Goal: Communication & Community: Participate in discussion

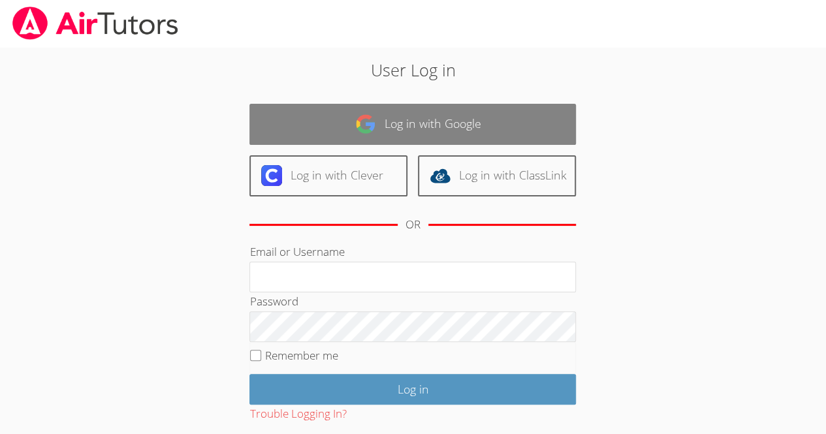
click at [394, 131] on link "Log in with Google" at bounding box center [412, 124] width 326 height 41
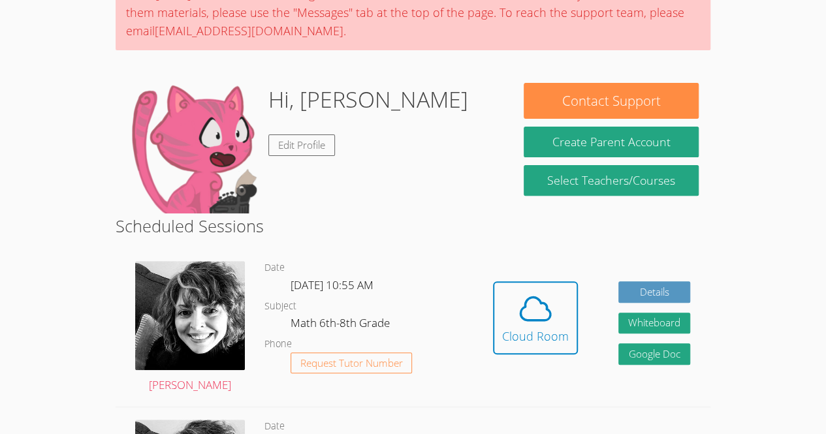
scroll to position [129, 0]
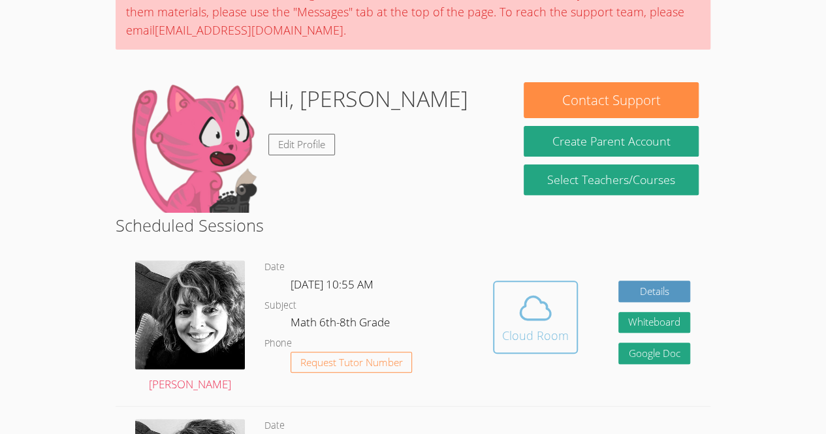
click at [535, 301] on icon at bounding box center [535, 308] width 37 height 37
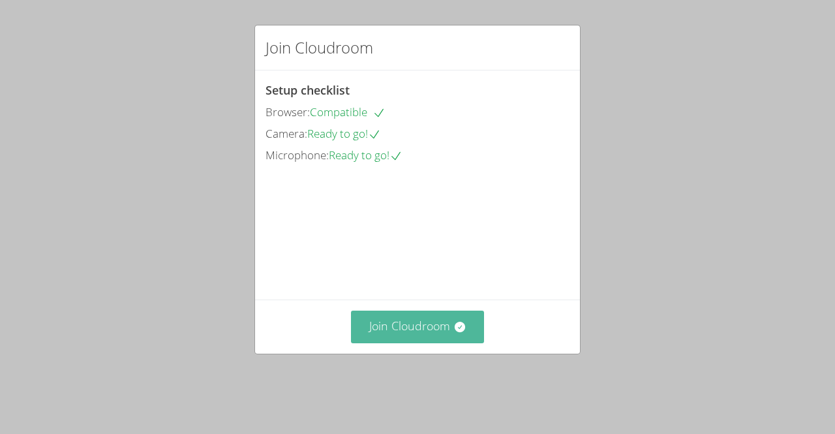
click at [414, 343] on button "Join Cloudroom" at bounding box center [418, 327] width 134 height 32
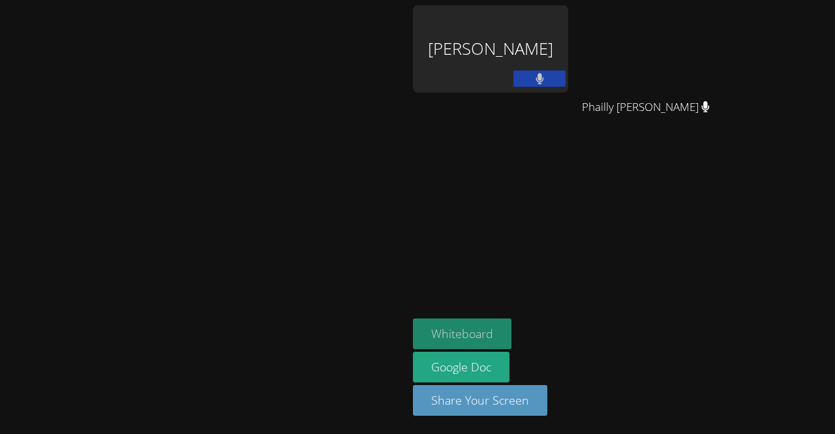
click at [512, 339] on button "Whiteboard" at bounding box center [462, 334] width 99 height 31
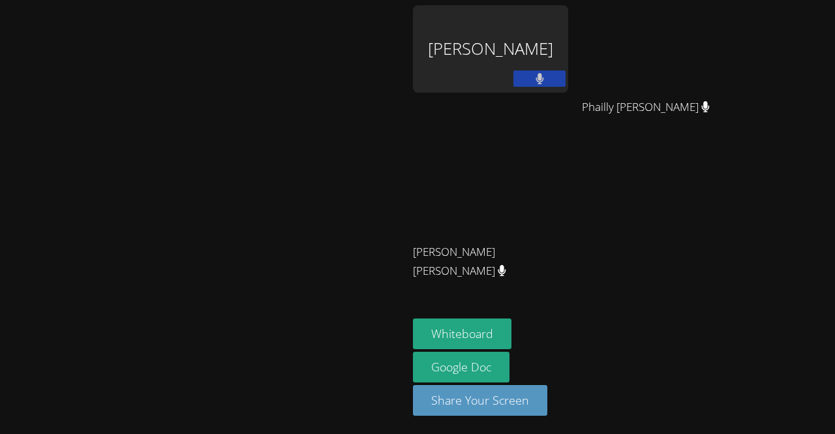
click at [566, 72] on button at bounding box center [540, 78] width 52 height 16
click at [569, 64] on div "[PERSON_NAME]" at bounding box center [490, 48] width 155 height 87
drag, startPoint x: 685, startPoint y: 200, endPoint x: 576, endPoint y: 52, distance: 183.9
click at [569, 52] on div "[PERSON_NAME]" at bounding box center [490, 48] width 155 height 87
drag, startPoint x: 576, startPoint y: 52, endPoint x: 555, endPoint y: 82, distance: 36.2
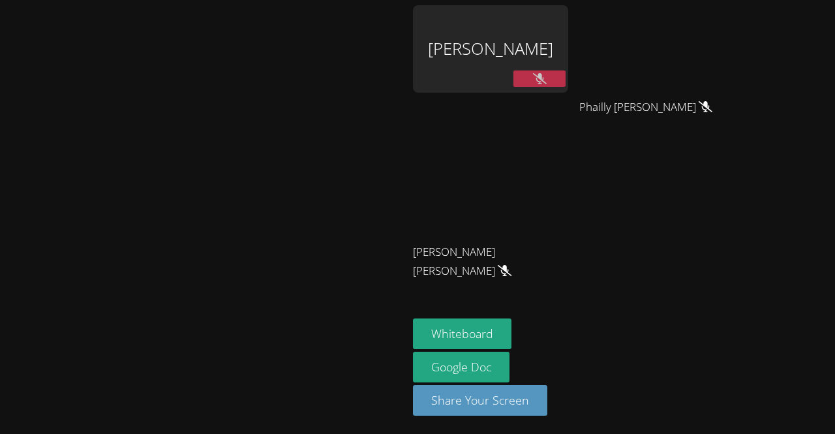
click at [555, 82] on div "[PERSON_NAME]" at bounding box center [490, 48] width 155 height 87
click at [569, 167] on video at bounding box center [490, 193] width 155 height 87
click at [569, 199] on video at bounding box center [490, 193] width 155 height 87
click at [569, 95] on div "[PERSON_NAME]" at bounding box center [490, 75] width 155 height 140
click at [547, 82] on icon at bounding box center [540, 78] width 14 height 11
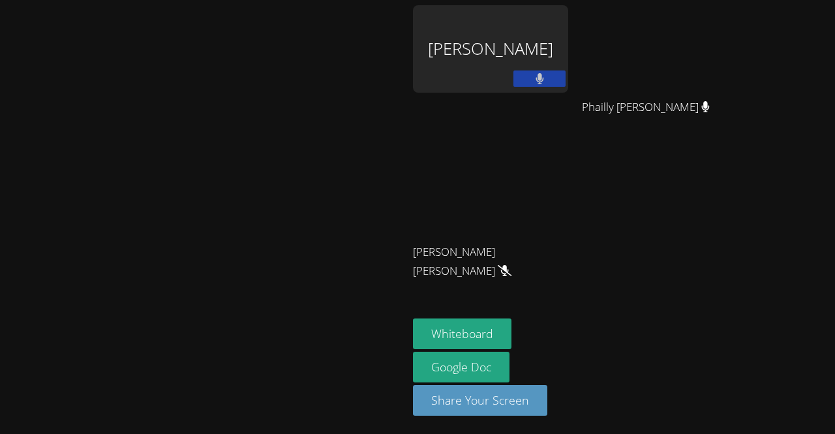
click at [544, 80] on icon at bounding box center [540, 78] width 8 height 11
click at [547, 80] on icon at bounding box center [540, 78] width 14 height 11
click at [544, 80] on icon at bounding box center [540, 78] width 8 height 11
click at [714, 243] on div "[PERSON_NAME] Phailly [PERSON_NAME] Alexandre [PERSON_NAME] [PERSON_NAME] [PERS…" at bounding box center [571, 147] width 316 height 285
click at [722, 268] on div "[PERSON_NAME] Phailly [PERSON_NAME] Alexandre [PERSON_NAME] [PERSON_NAME] [PERS…" at bounding box center [571, 147] width 316 height 285
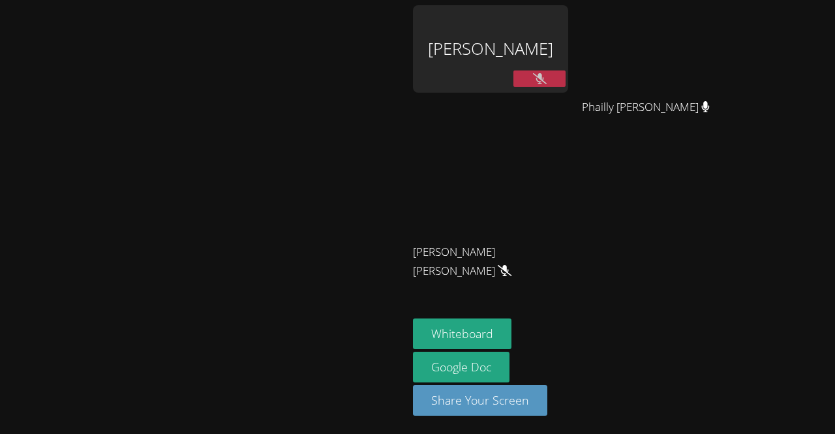
click at [729, 84] on video at bounding box center [651, 48] width 155 height 87
click at [729, 61] on video at bounding box center [651, 48] width 155 height 87
click at [569, 209] on video at bounding box center [490, 193] width 155 height 87
click at [569, 222] on video at bounding box center [490, 193] width 155 height 87
click at [558, 253] on span "[PERSON_NAME] [PERSON_NAME]" at bounding box center [485, 262] width 145 height 38
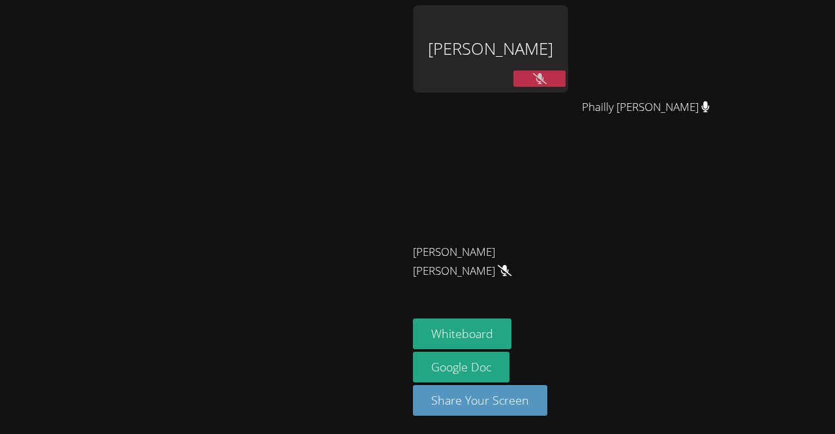
click at [569, 228] on video at bounding box center [490, 193] width 155 height 87
click at [547, 80] on icon at bounding box center [540, 78] width 14 height 11
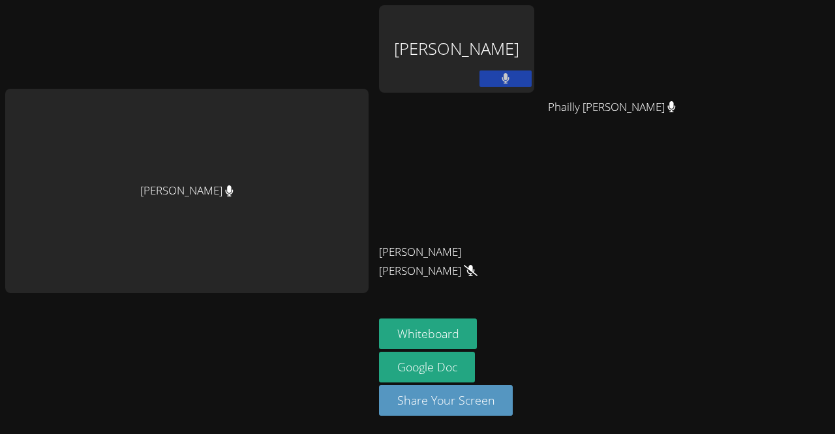
click at [505, 76] on icon at bounding box center [506, 78] width 8 height 11
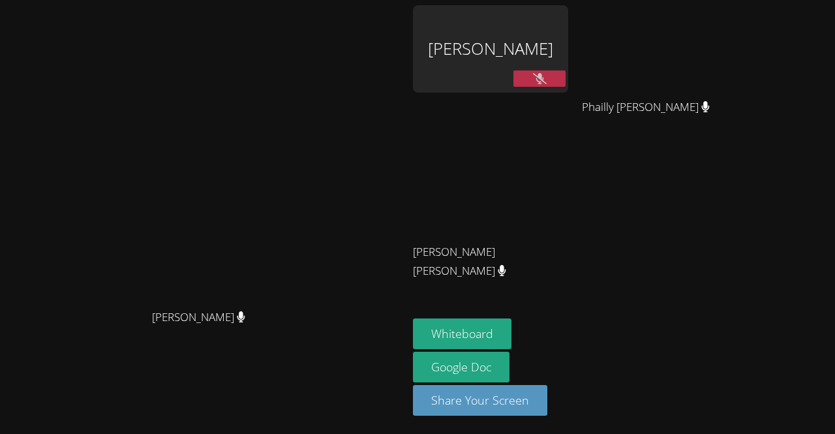
click at [566, 86] on button at bounding box center [540, 78] width 52 height 16
click at [544, 75] on icon at bounding box center [540, 78] width 8 height 11
drag, startPoint x: 601, startPoint y: 182, endPoint x: 540, endPoint y: 190, distance: 61.2
click at [540, 190] on video at bounding box center [490, 193] width 155 height 87
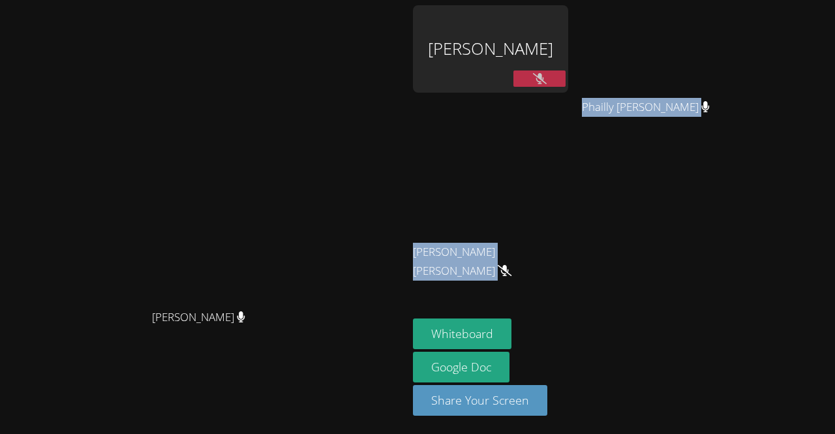
click at [729, 77] on div "[PERSON_NAME] Phailly [PERSON_NAME] Alexandre [PERSON_NAME] [PERSON_NAME] [PERS…" at bounding box center [571, 147] width 316 height 285
click at [729, 184] on div "[PERSON_NAME] Phailly [PERSON_NAME] Alexandre [PERSON_NAME] [PERSON_NAME] [PERS…" at bounding box center [571, 147] width 316 height 285
drag, startPoint x: 610, startPoint y: 242, endPoint x: 608, endPoint y: 181, distance: 61.4
click at [569, 181] on div "[PERSON_NAME] [PERSON_NAME] [PERSON_NAME] [PERSON_NAME]" at bounding box center [490, 220] width 155 height 140
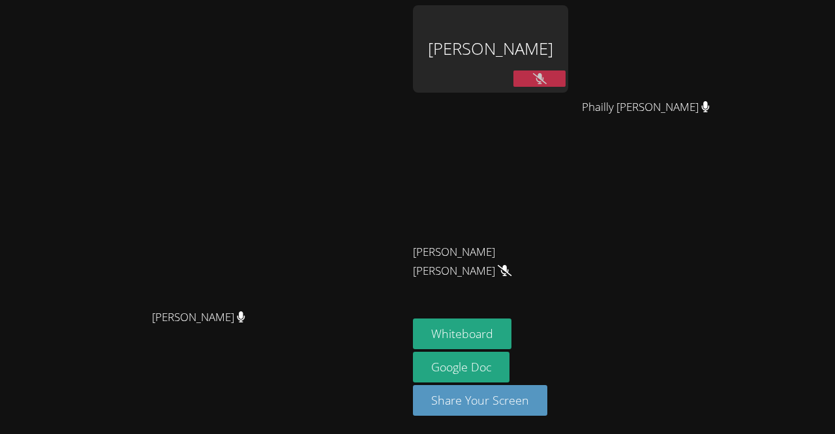
click at [729, 229] on div "[PERSON_NAME] Phailly [PERSON_NAME] Alexandre [PERSON_NAME] [PERSON_NAME] [PERS…" at bounding box center [571, 147] width 316 height 285
drag, startPoint x: 737, startPoint y: 48, endPoint x: 787, endPoint y: 136, distance: 102.0
click at [729, 136] on div "Phailly [PERSON_NAME]" at bounding box center [651, 119] width 155 height 52
drag, startPoint x: 570, startPoint y: 211, endPoint x: 759, endPoint y: 257, distance: 194.1
click at [729, 257] on div "[PERSON_NAME] Phailly [PERSON_NAME] Alexandre [PERSON_NAME] [PERSON_NAME] [PERS…" at bounding box center [571, 147] width 316 height 285
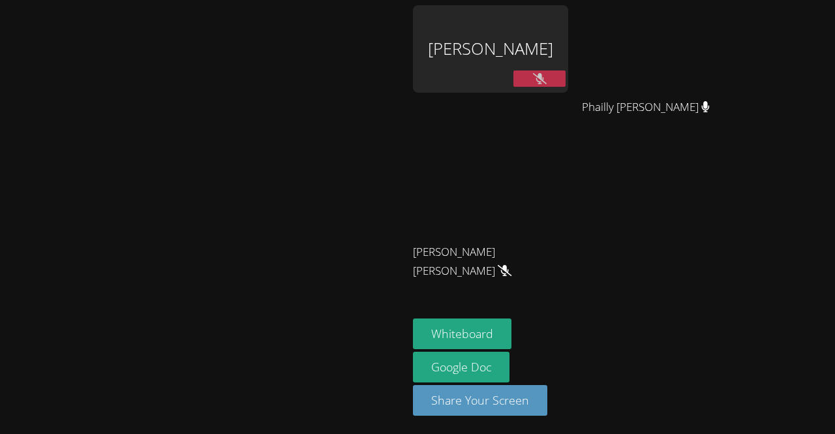
drag, startPoint x: 647, startPoint y: 212, endPoint x: 552, endPoint y: 198, distance: 97.0
click at [552, 198] on video at bounding box center [490, 193] width 155 height 87
click at [729, 144] on div "Phailly [PERSON_NAME]" at bounding box center [651, 119] width 155 height 52
click at [729, 232] on div "[PERSON_NAME] Phailly [PERSON_NAME] Alexandre [PERSON_NAME] [PERSON_NAME] [PERS…" at bounding box center [571, 147] width 316 height 285
click at [729, 194] on div "[PERSON_NAME] Phailly [PERSON_NAME] Alexandre [PERSON_NAME] [PERSON_NAME] [PERS…" at bounding box center [571, 147] width 316 height 285
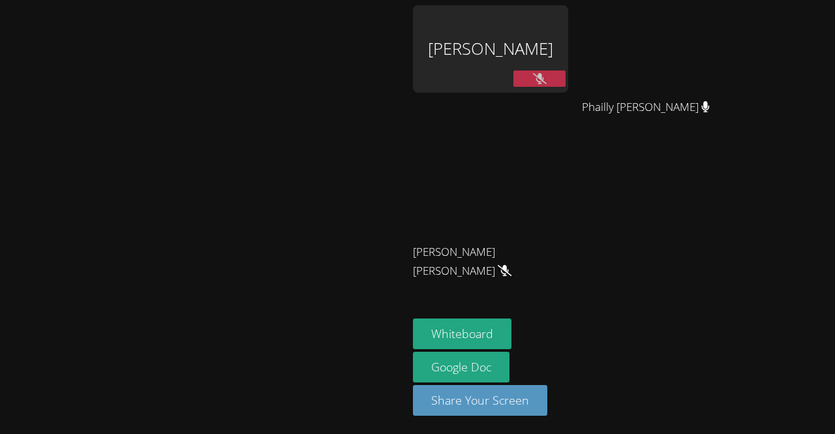
click at [566, 76] on button at bounding box center [540, 78] width 52 height 16
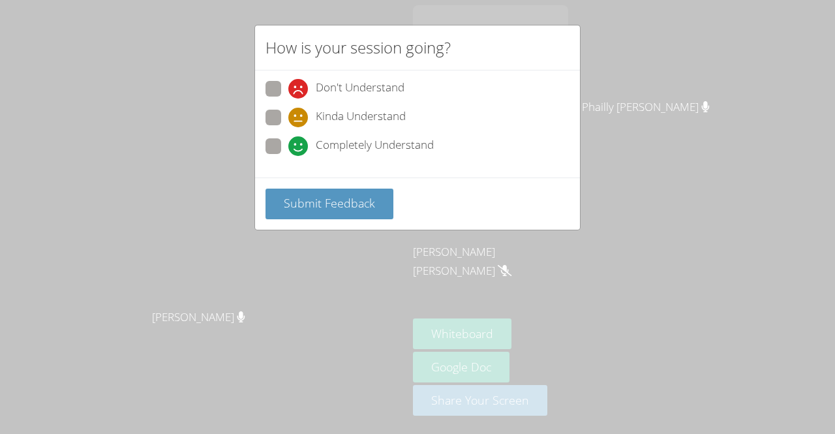
click at [289, 156] on span at bounding box center [289, 156] width 0 height 0
click at [289, 141] on input "Completely Understand" at bounding box center [294, 143] width 11 height 11
radio input "true"
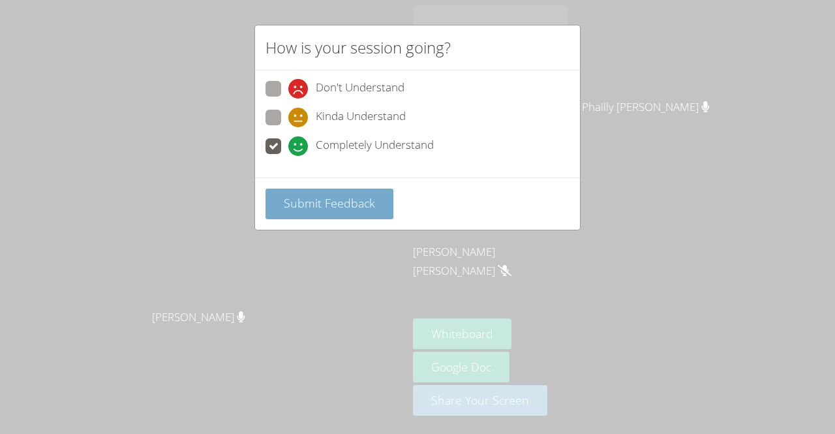
click at [347, 207] on span "Submit Feedback" at bounding box center [329, 203] width 91 height 16
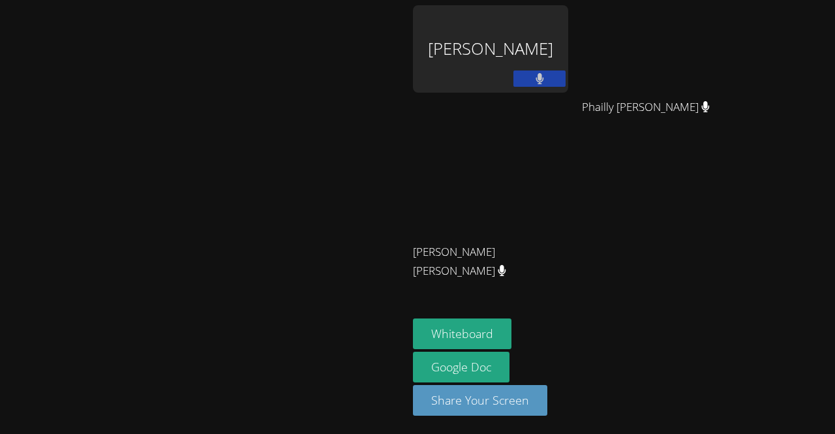
click at [566, 79] on button at bounding box center [540, 78] width 52 height 16
